Goal: Check status

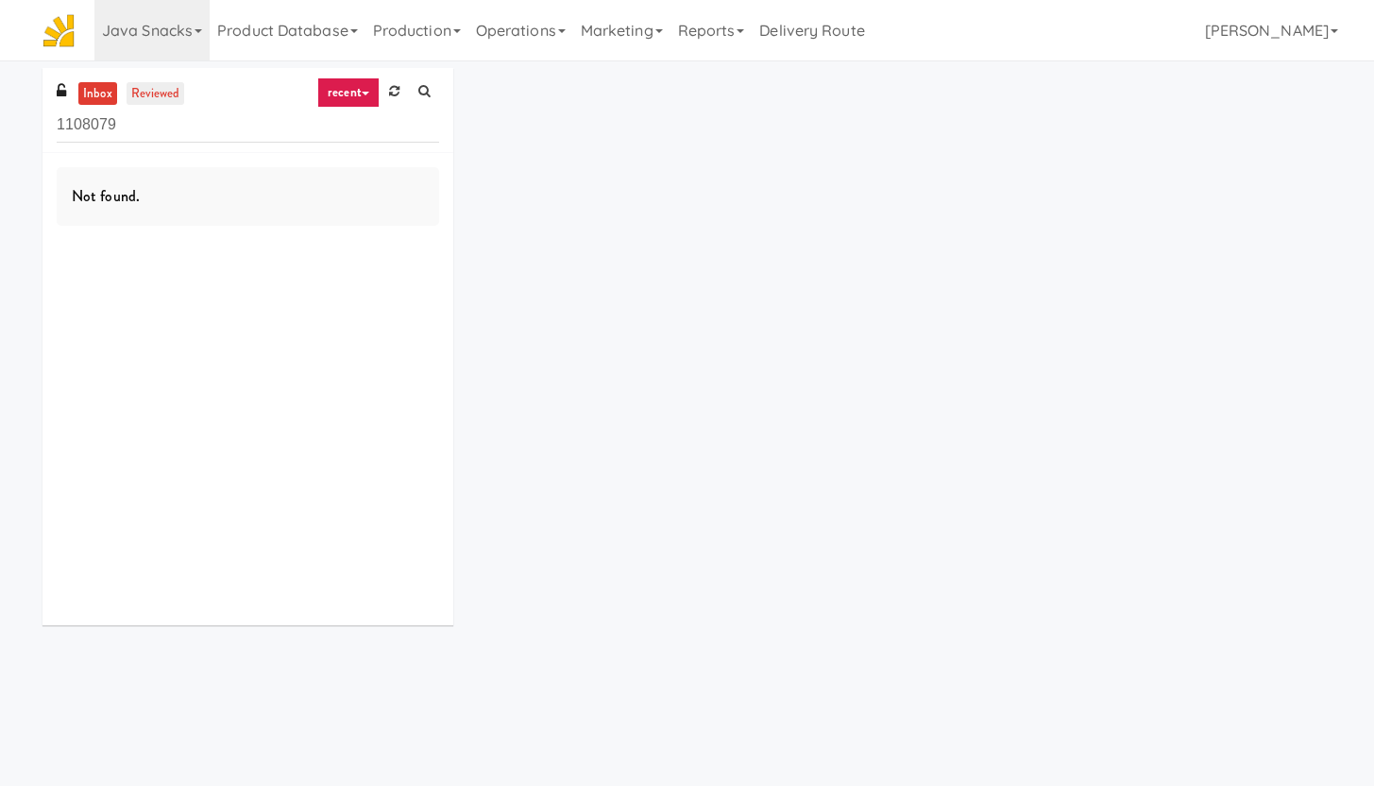
click at [144, 94] on link "reviewed" at bounding box center [156, 94] width 59 height 24
click at [100, 99] on link "inbox" at bounding box center [97, 94] width 39 height 24
click at [129, 130] on input "1108079" at bounding box center [248, 125] width 382 height 35
drag, startPoint x: 129, startPoint y: 130, endPoint x: 39, endPoint y: 112, distance: 92.4
click at [39, 112] on div "inbox reviewed recent all unclear take inventory issue suspicious failed recent…" at bounding box center [247, 353] width 439 height 571
